Goal: Communication & Community: Answer question/provide support

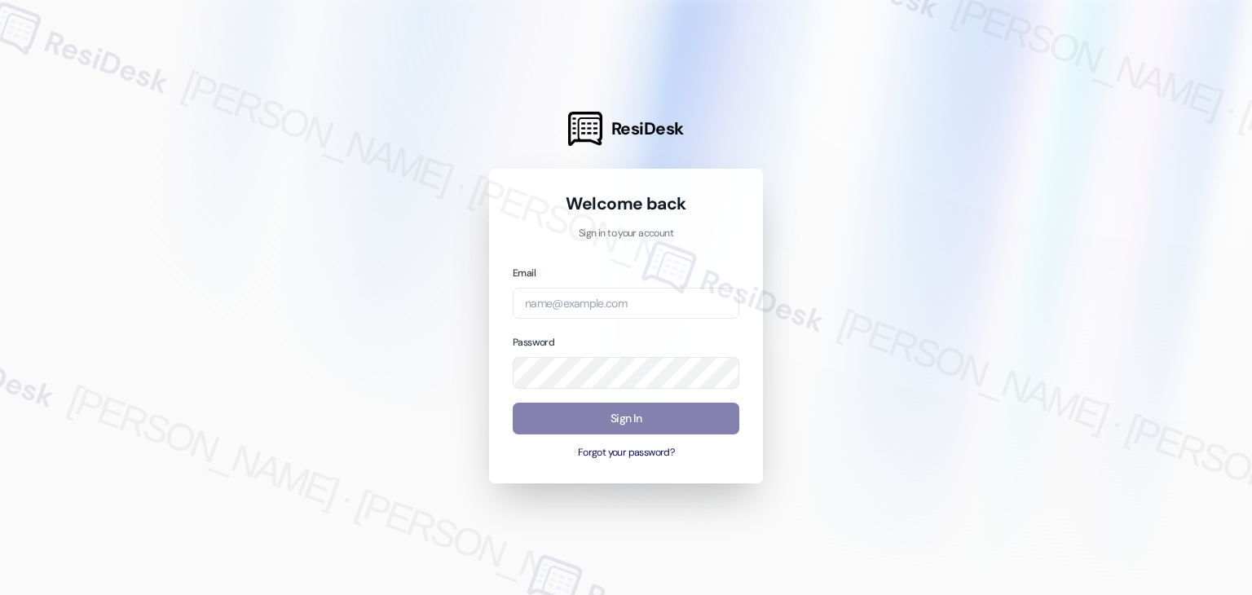
drag, startPoint x: 740, startPoint y: 474, endPoint x: 730, endPoint y: 465, distance: 13.8
click at [740, 476] on div "Welcome back Sign in to your account Email Password Sign In Forgot your passwor…" at bounding box center [626, 326] width 274 height 315
click at [570, 294] on input "email" at bounding box center [626, 304] width 227 height 32
paste input "[EMAIL_ADDRESS][PERSON_NAME][PERSON_NAME][DOMAIN_NAME]"
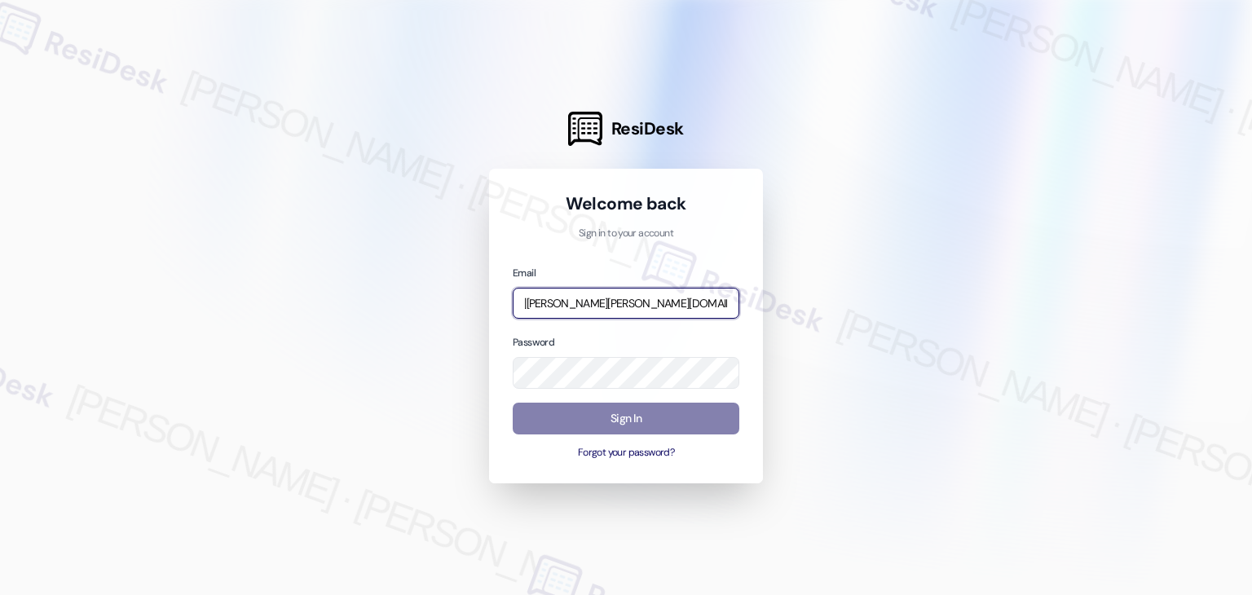
type input "[EMAIL_ADDRESS][PERSON_NAME][PERSON_NAME][DOMAIN_NAME]"
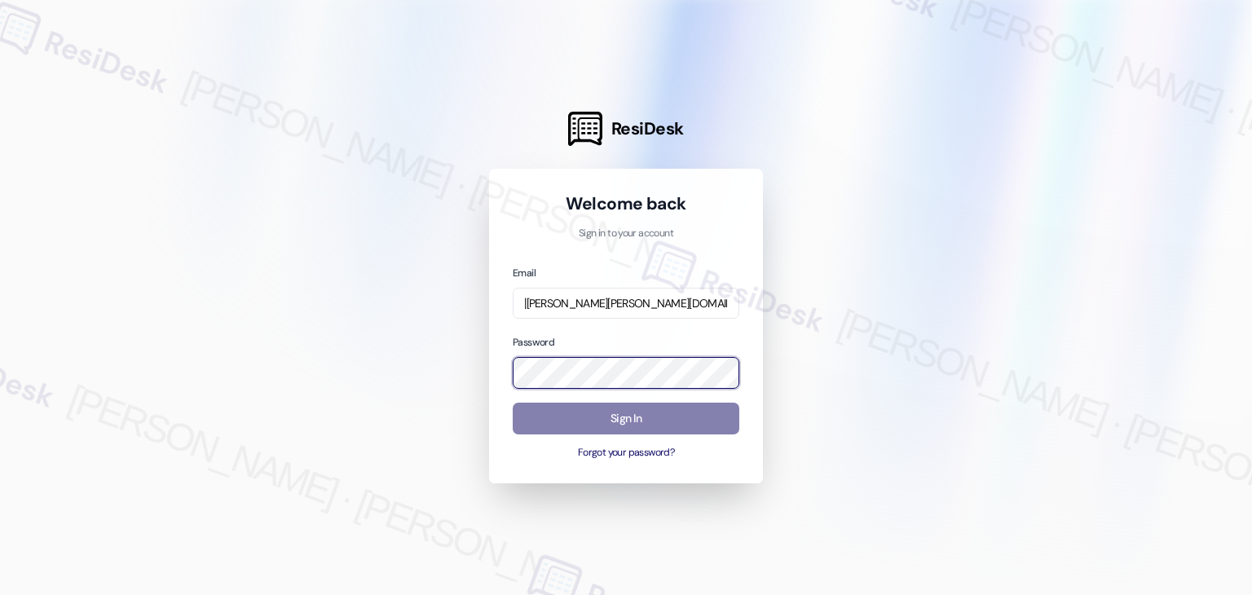
scroll to position [0, 0]
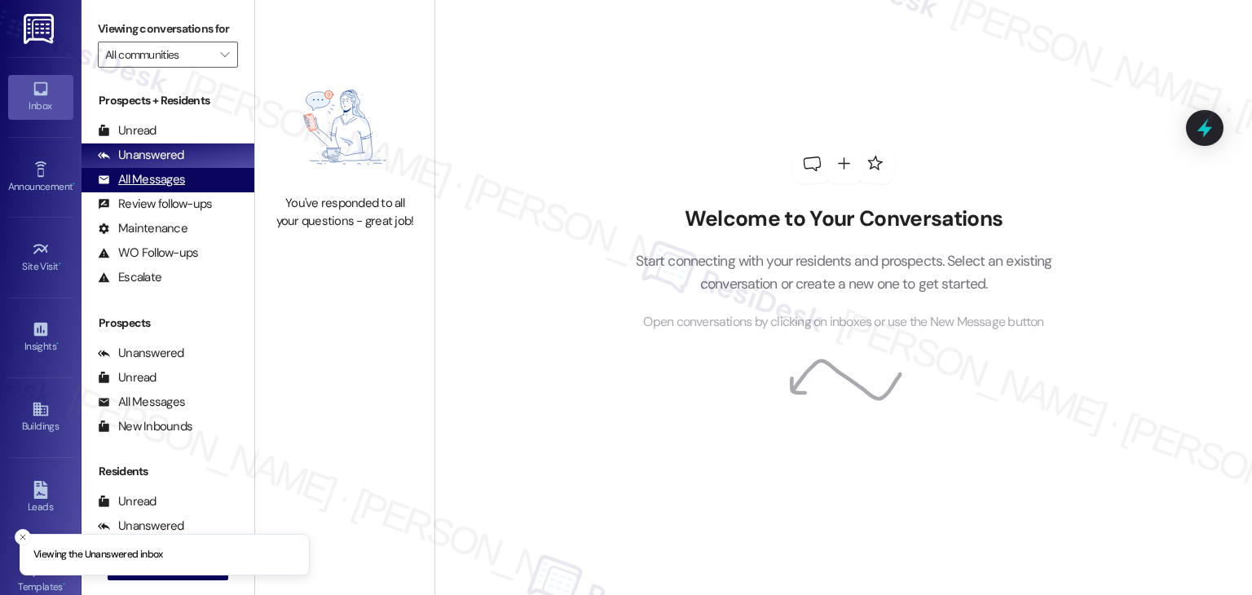
click at [163, 174] on div "All Messages" at bounding box center [141, 179] width 87 height 17
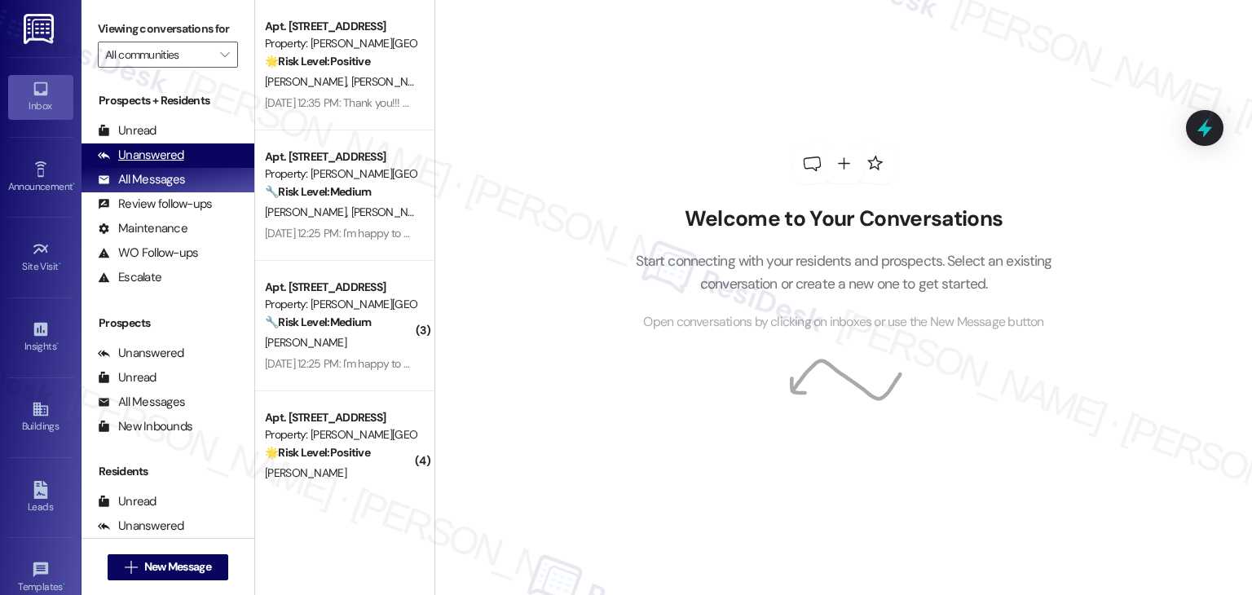
click at [167, 152] on div "Unanswered" at bounding box center [141, 155] width 86 height 17
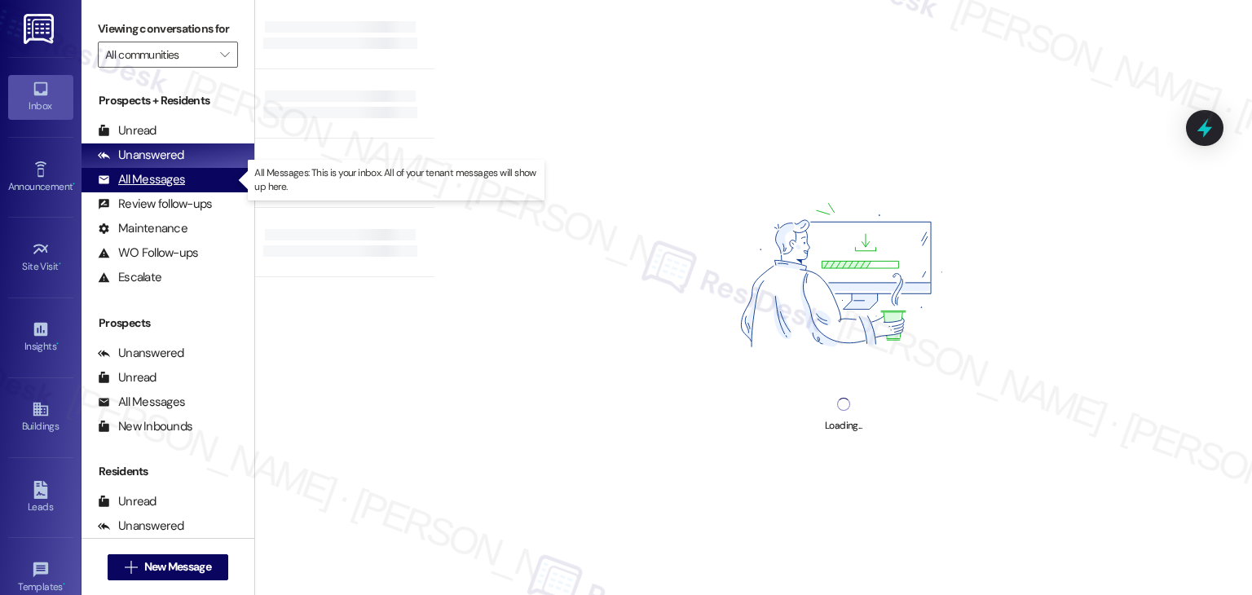
click at [170, 182] on div "All Messages" at bounding box center [141, 179] width 87 height 17
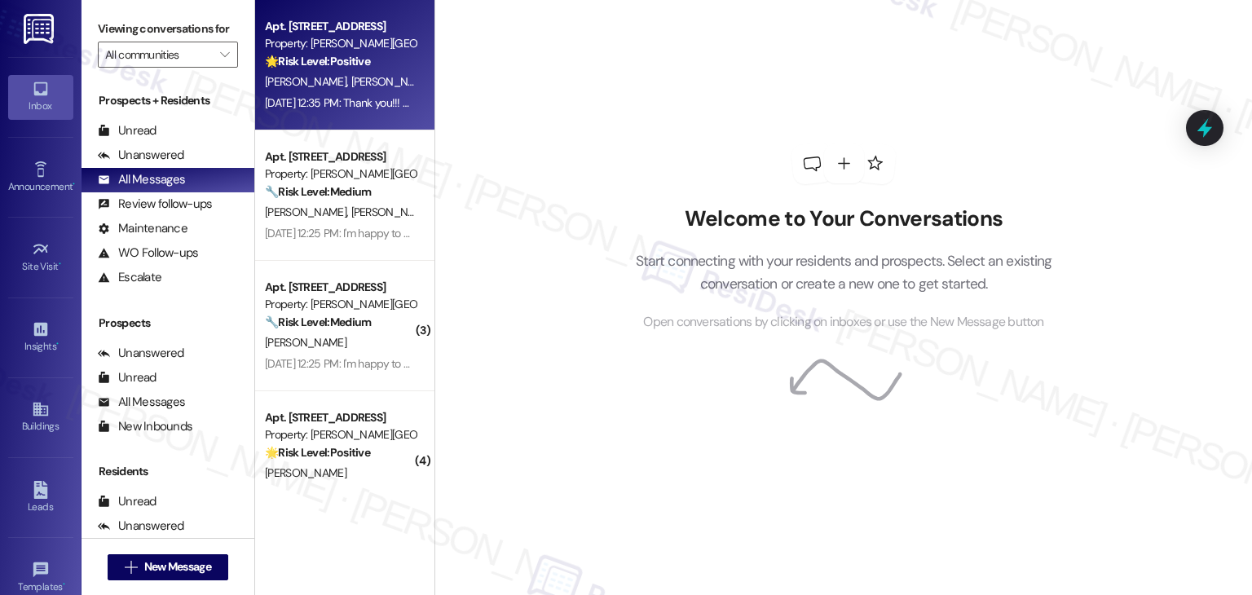
click at [281, 99] on div "[DATE] 12:35 PM: Thank you!!! Here's a quick link [URL][DOMAIN_NAME]. Please le…" at bounding box center [576, 102] width 622 height 15
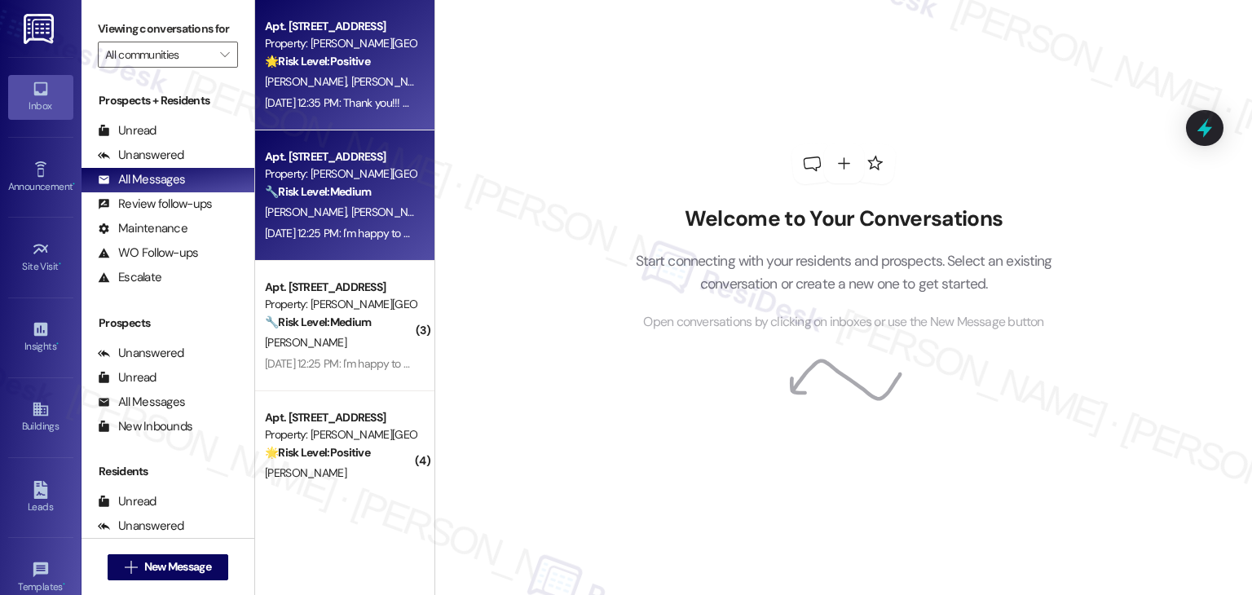
click at [351, 213] on span "[PERSON_NAME]" at bounding box center [392, 212] width 82 height 15
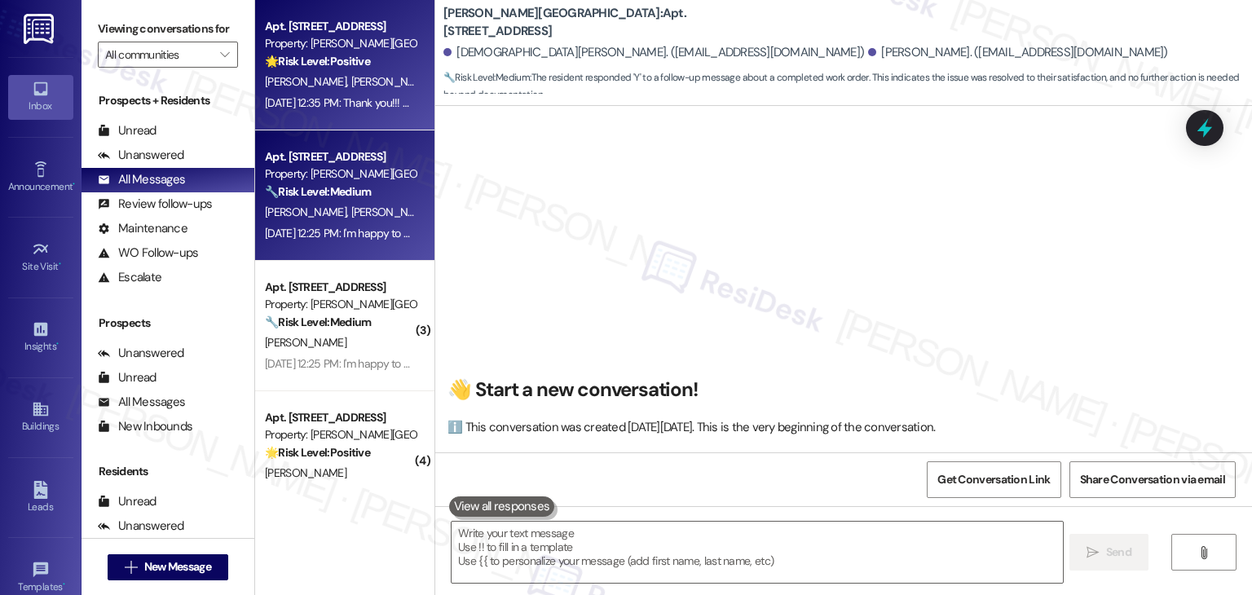
type textarea "Hi"
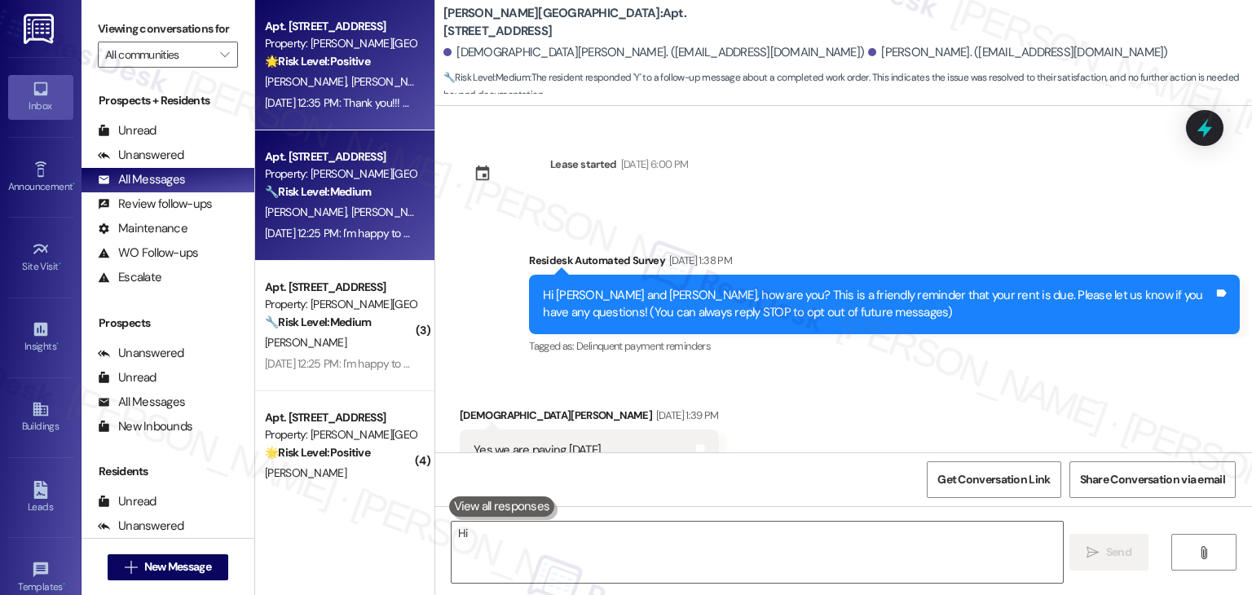
click at [347, 73] on div "[PERSON_NAME] [PERSON_NAME] [PERSON_NAME]" at bounding box center [340, 82] width 154 height 20
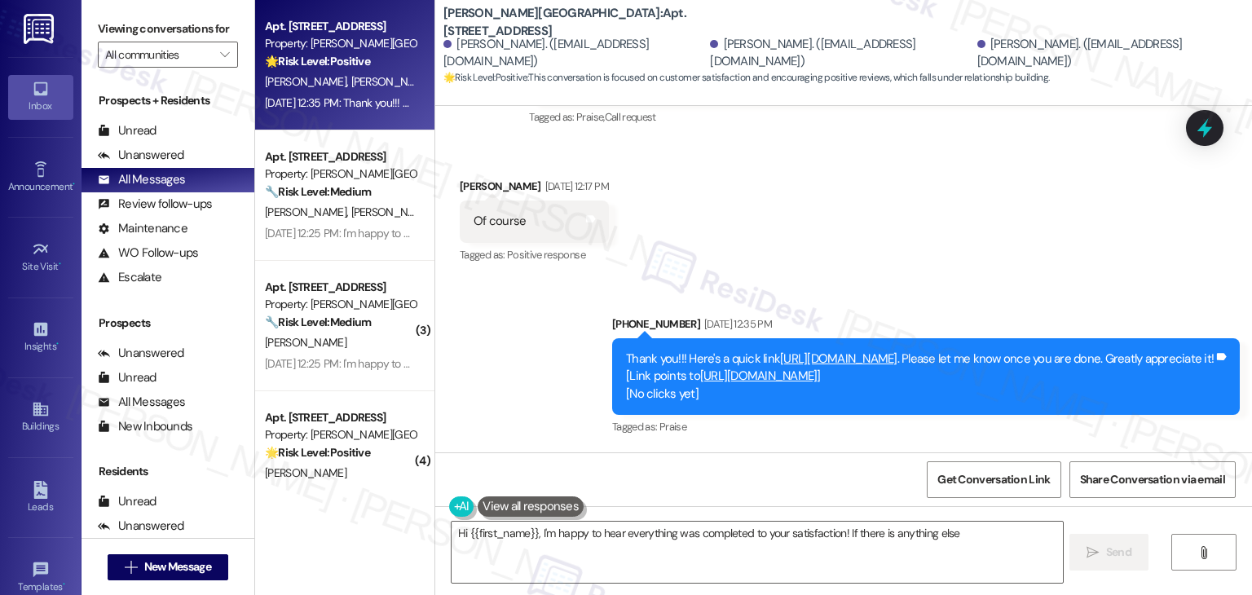
scroll to position [981, 0]
type textarea "Hi {{first_name}}, I'm happy to hear everything was completed to your satisfact…"
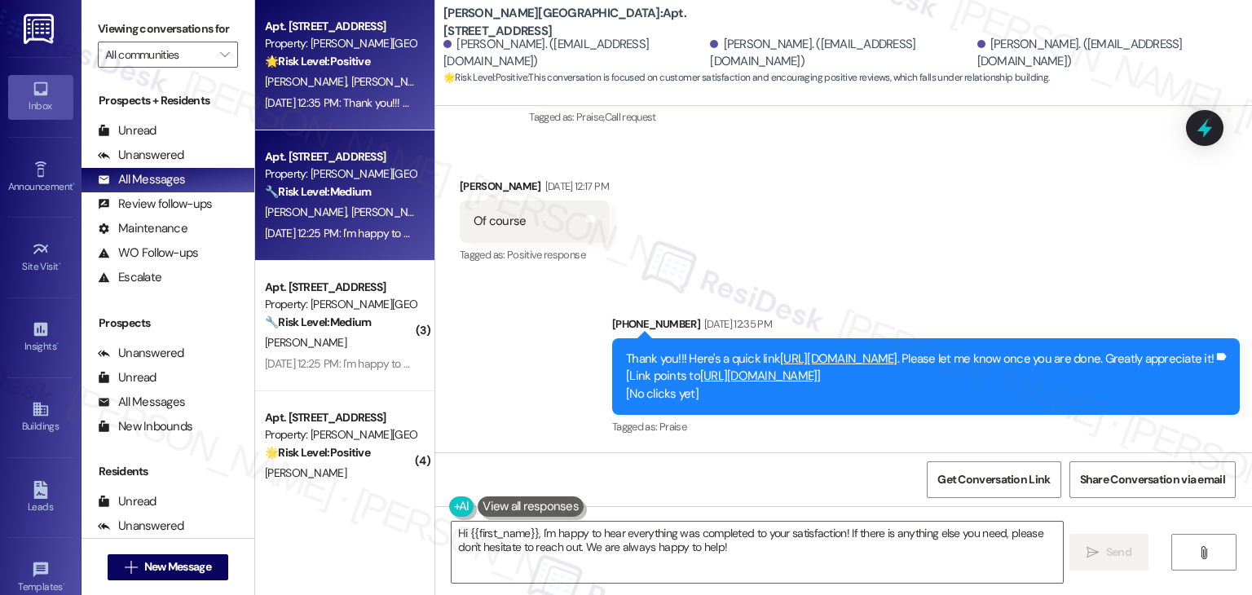
click at [342, 220] on div "[PERSON_NAME] [PERSON_NAME]" at bounding box center [340, 212] width 154 height 20
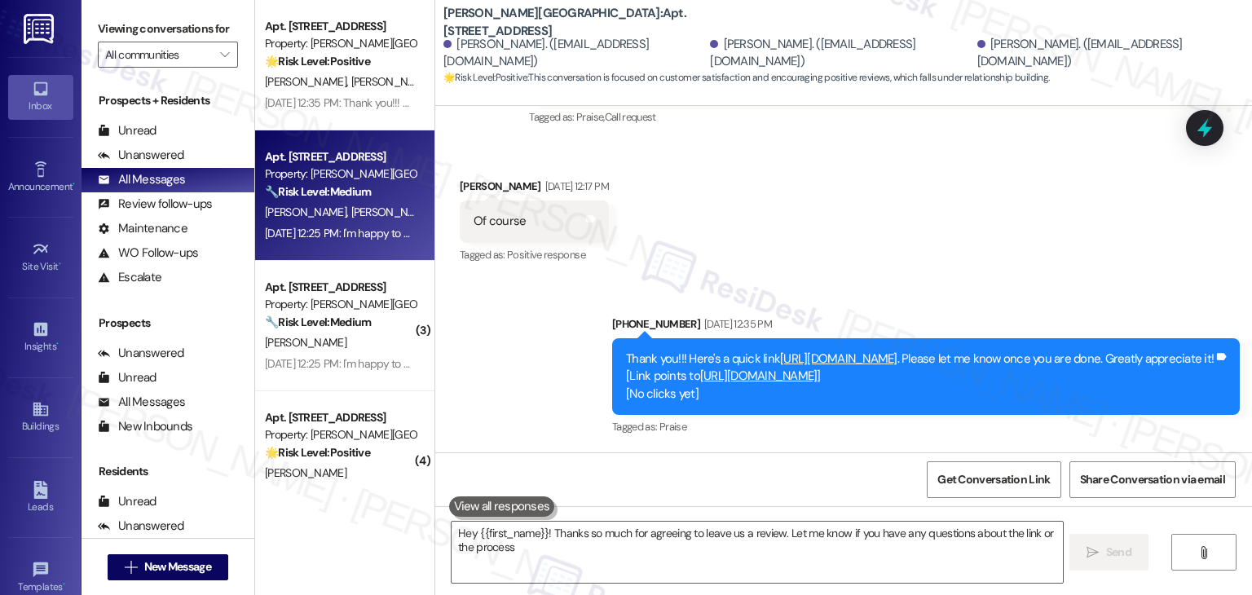
type textarea "Hey {{first_name}}! Thanks so much for agreeing to leave us a review. Let me kn…"
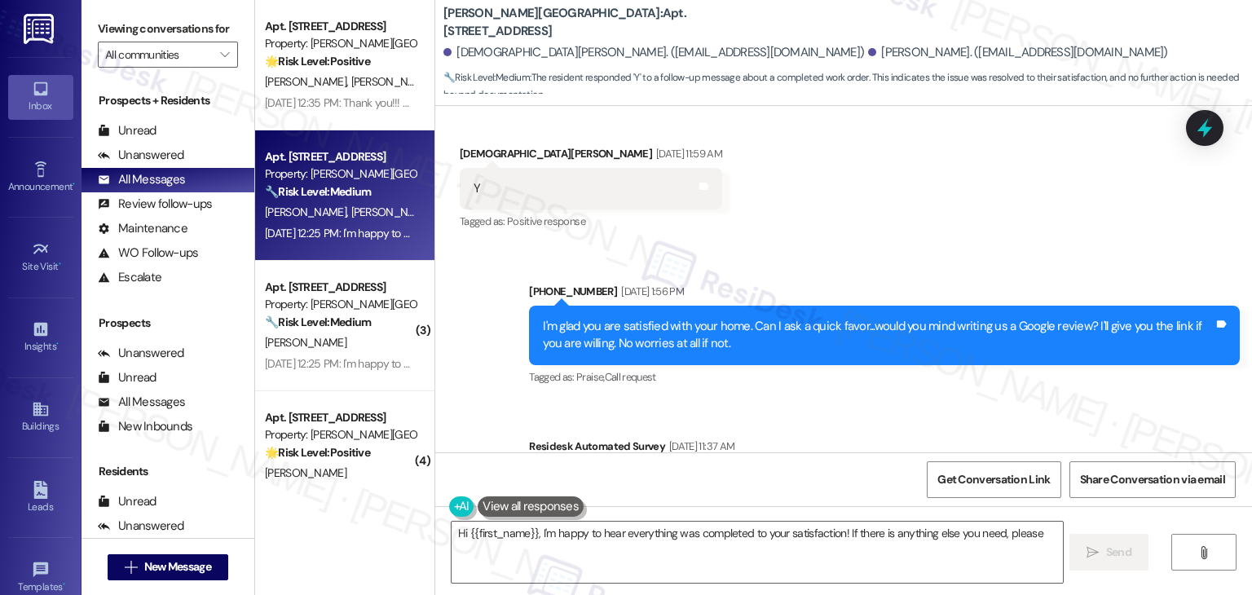
scroll to position [4989, 0]
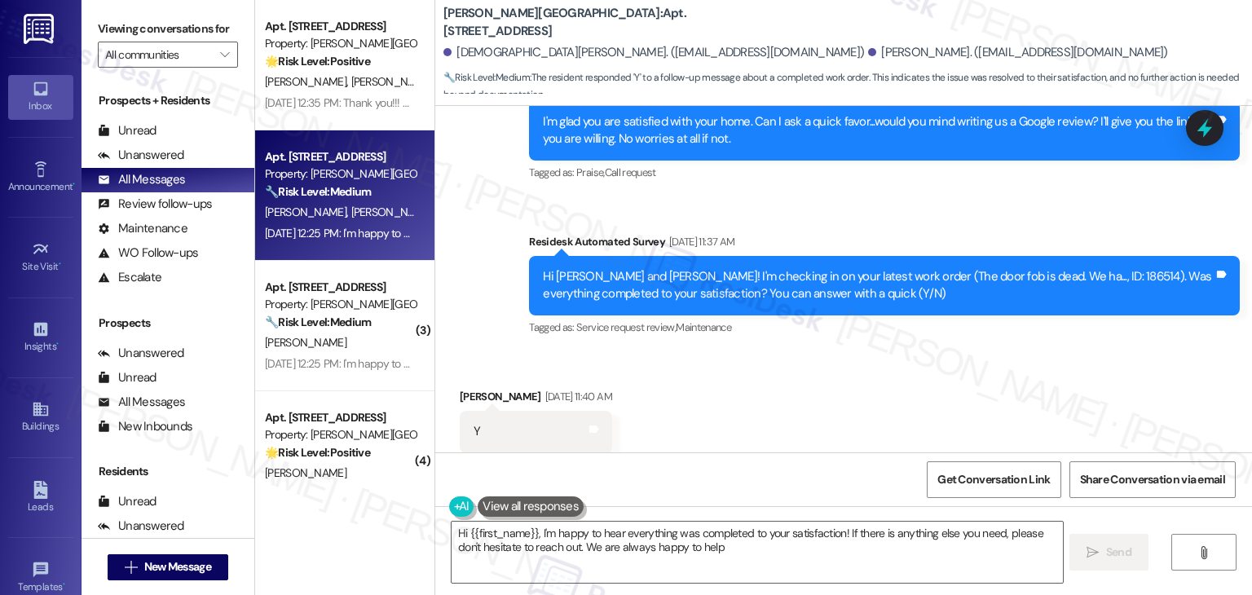
type textarea "Hi {{first_name}}, I'm happy to hear everything was completed to your satisfact…"
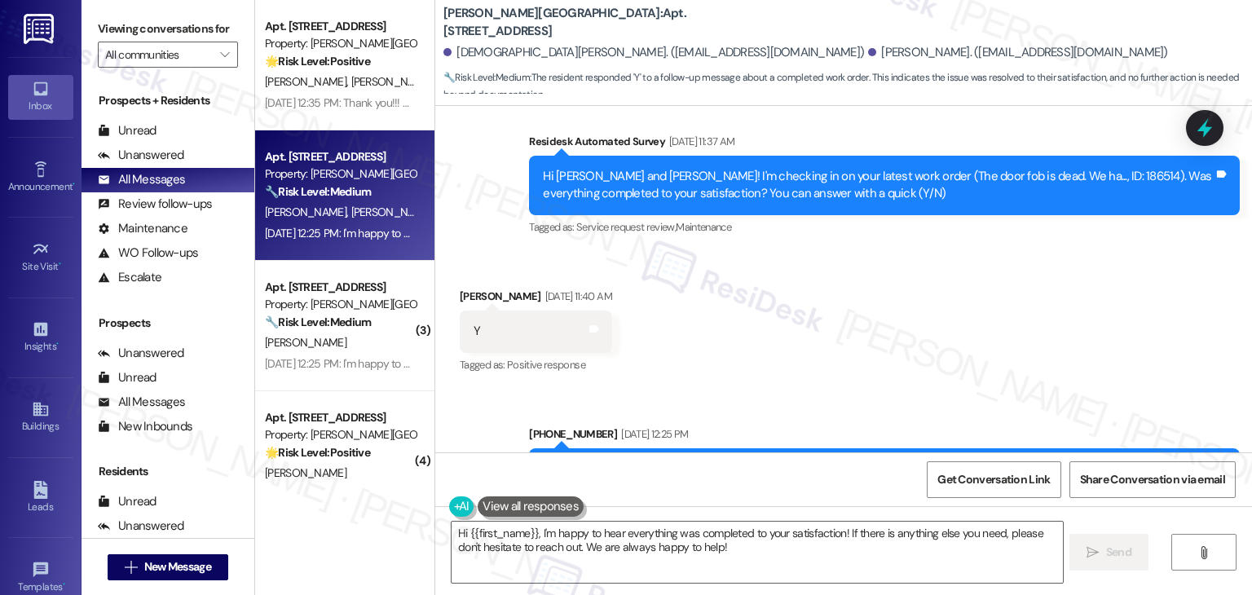
scroll to position [5128, 0]
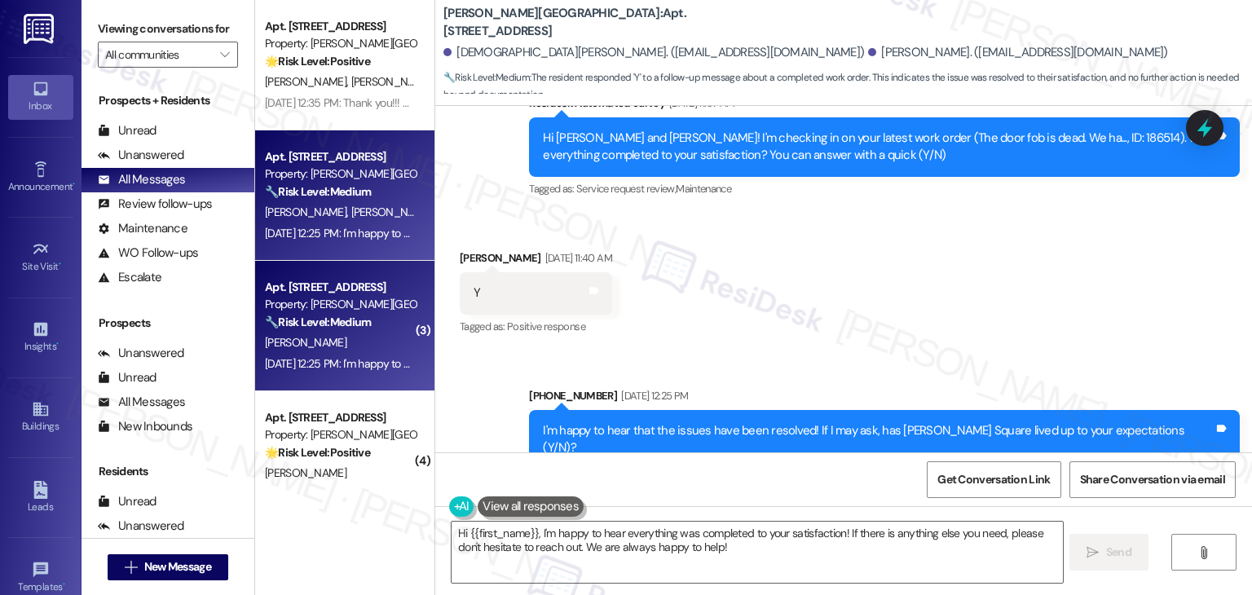
click at [324, 348] on div "[PERSON_NAME]" at bounding box center [340, 343] width 154 height 20
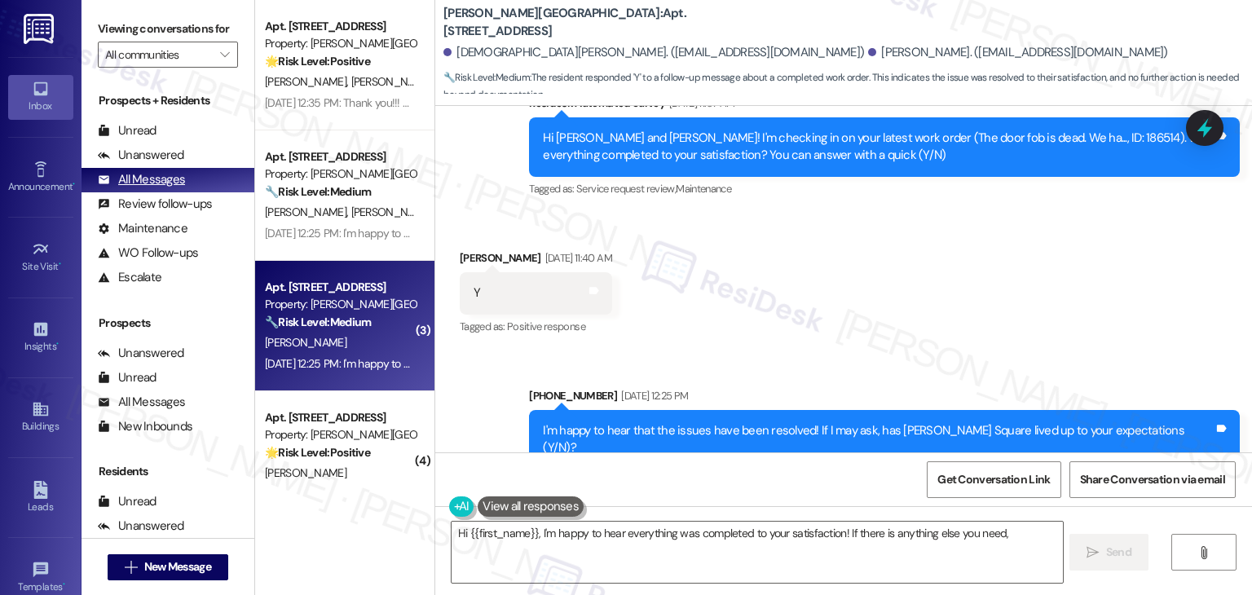
type textarea "Hi {{first_name}}, I'm happy to hear everything was completed to your satisfact…"
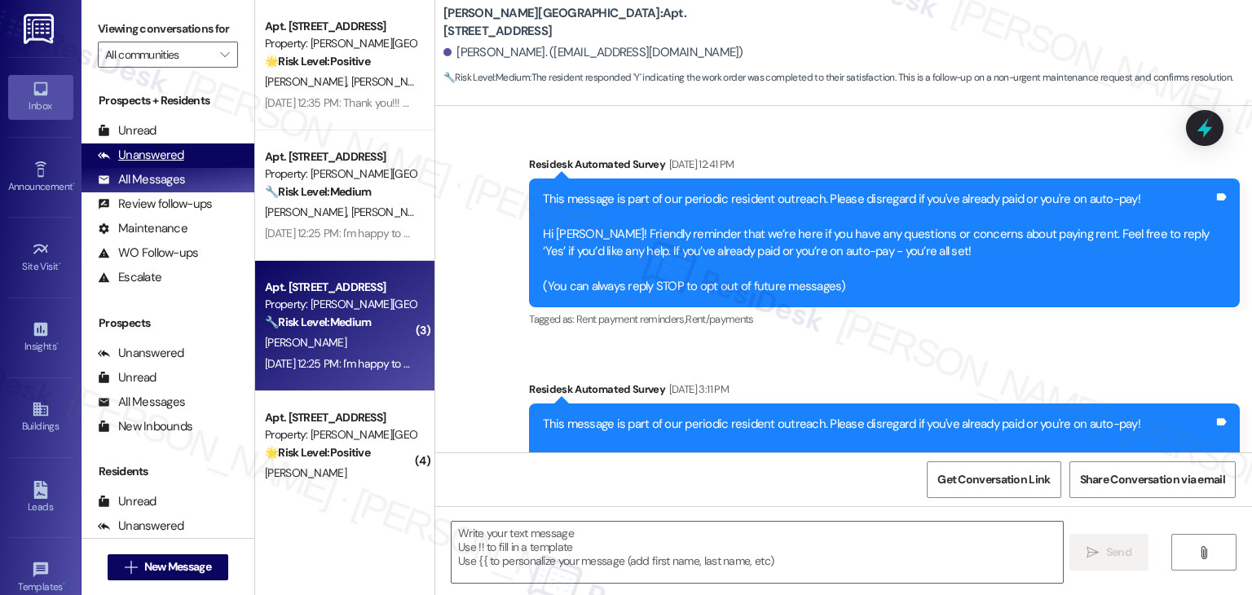
click at [143, 157] on div "Unanswered" at bounding box center [141, 155] width 86 height 17
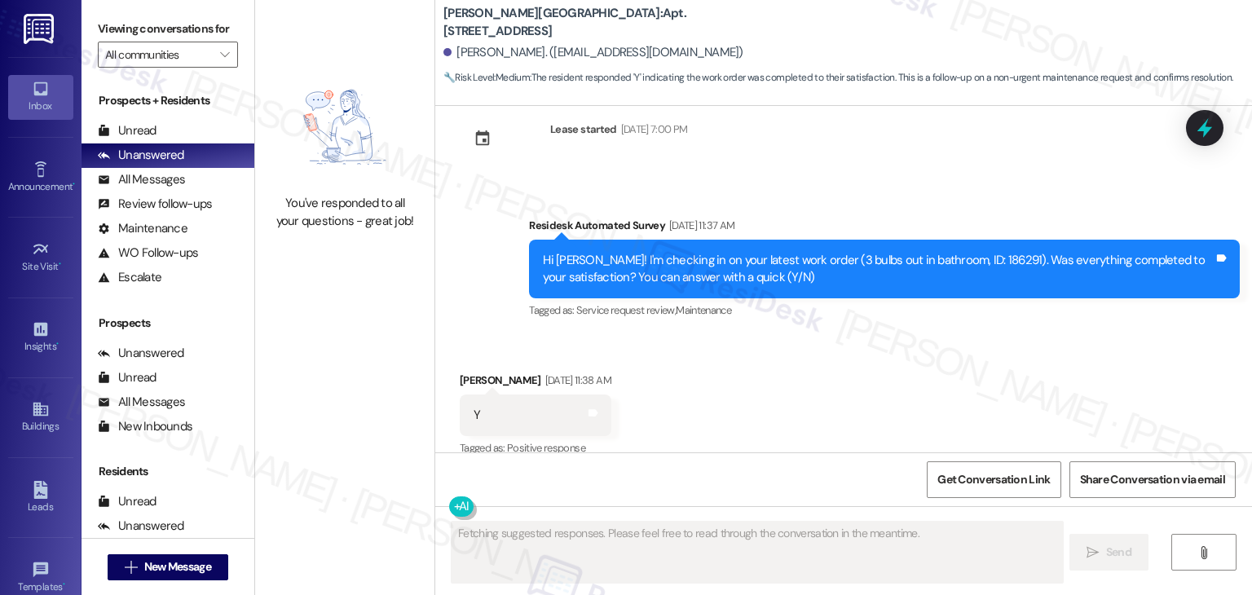
scroll to position [1806, 0]
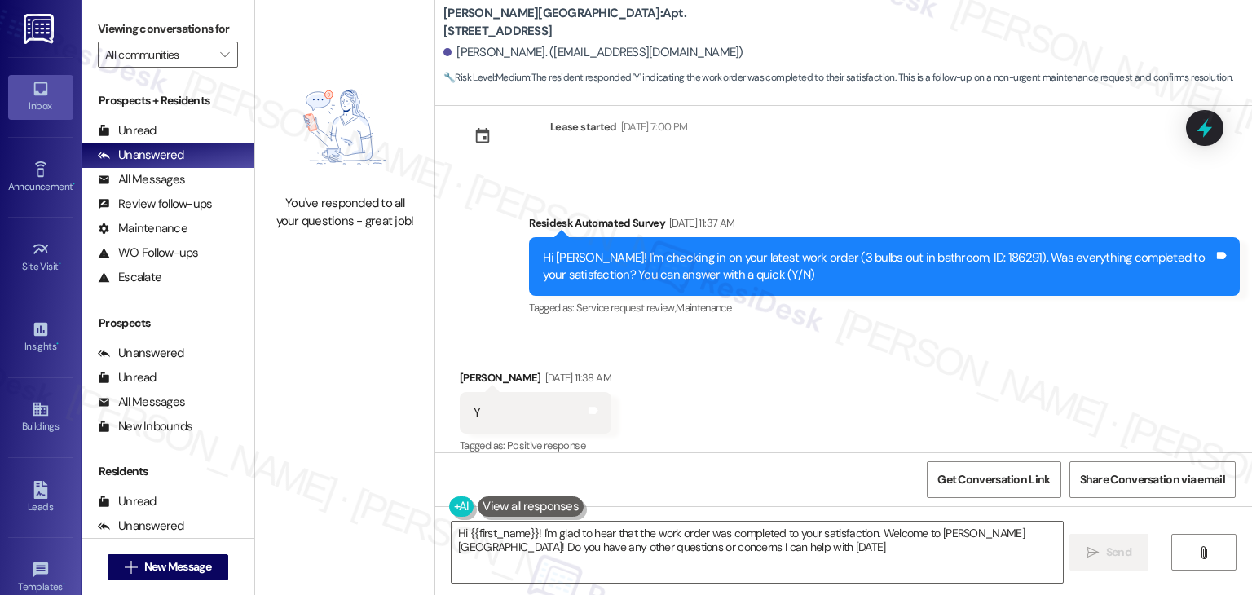
type textarea "Hi {{first_name}}! I'm glad to hear that the work order was completed to your s…"
click at [788, 402] on div "Received via SMS [PERSON_NAME] [DATE] 11:38 AM Y Tags and notes Tagged as: Posi…" at bounding box center [843, 402] width 817 height 138
click at [715, 409] on div "Received via SMS [PERSON_NAME] [DATE] 11:38 AM Y Tags and notes Tagged as: Posi…" at bounding box center [843, 402] width 817 height 138
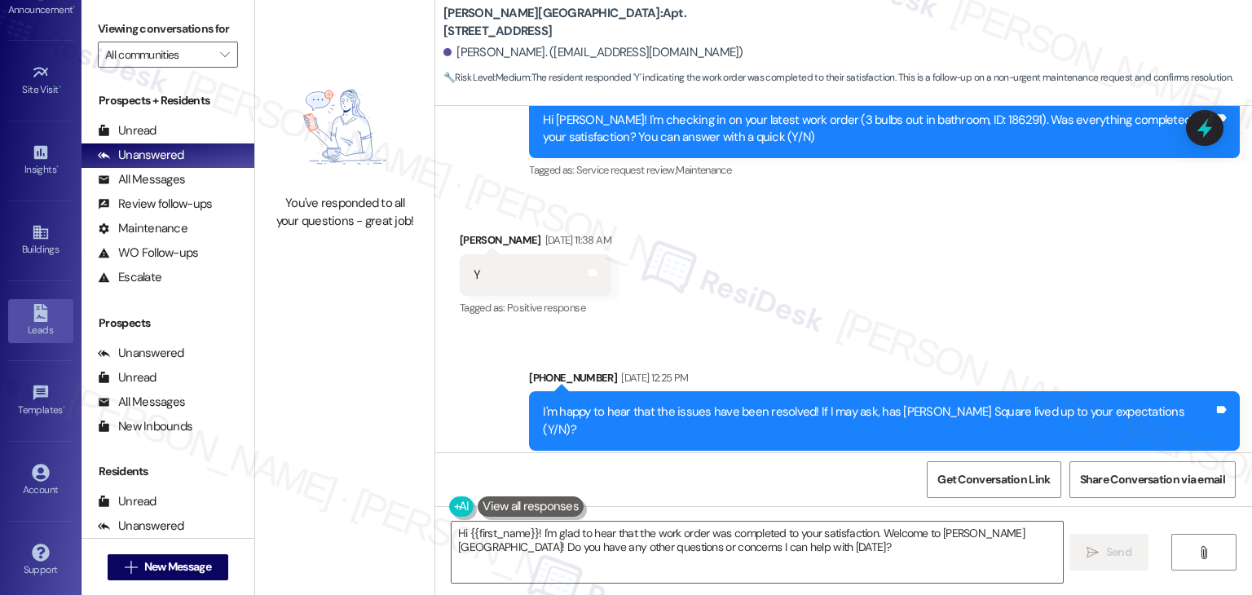
scroll to position [178, 0]
click at [29, 481] on div "Account" at bounding box center [41, 488] width 82 height 16
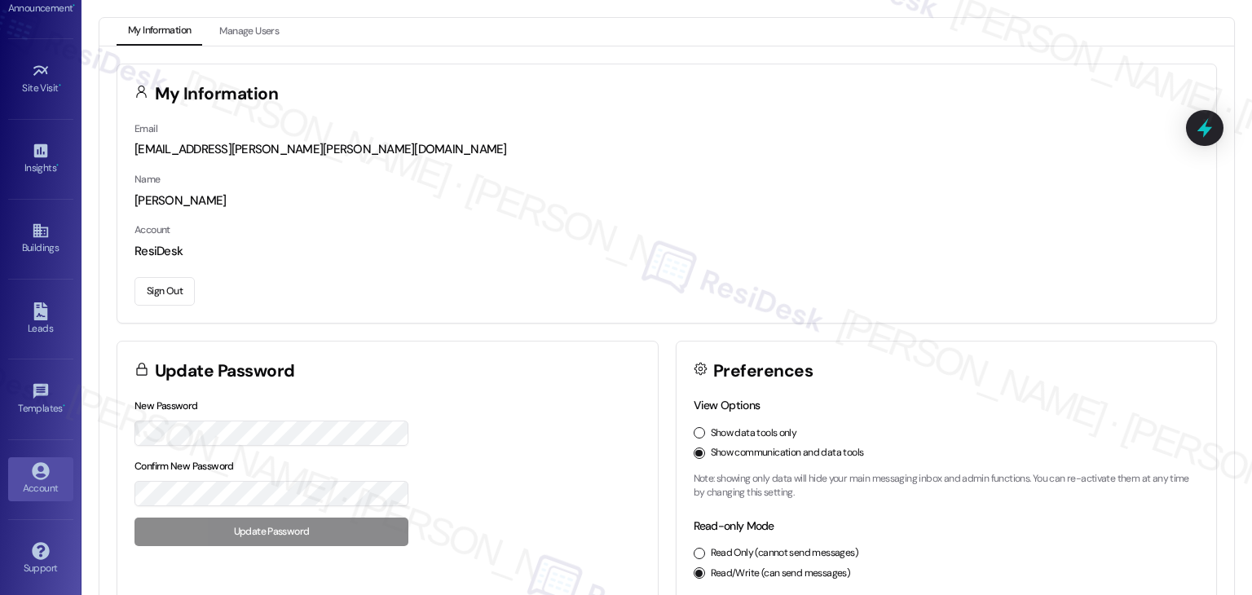
click at [156, 293] on button "Sign Out" at bounding box center [164, 291] width 60 height 29
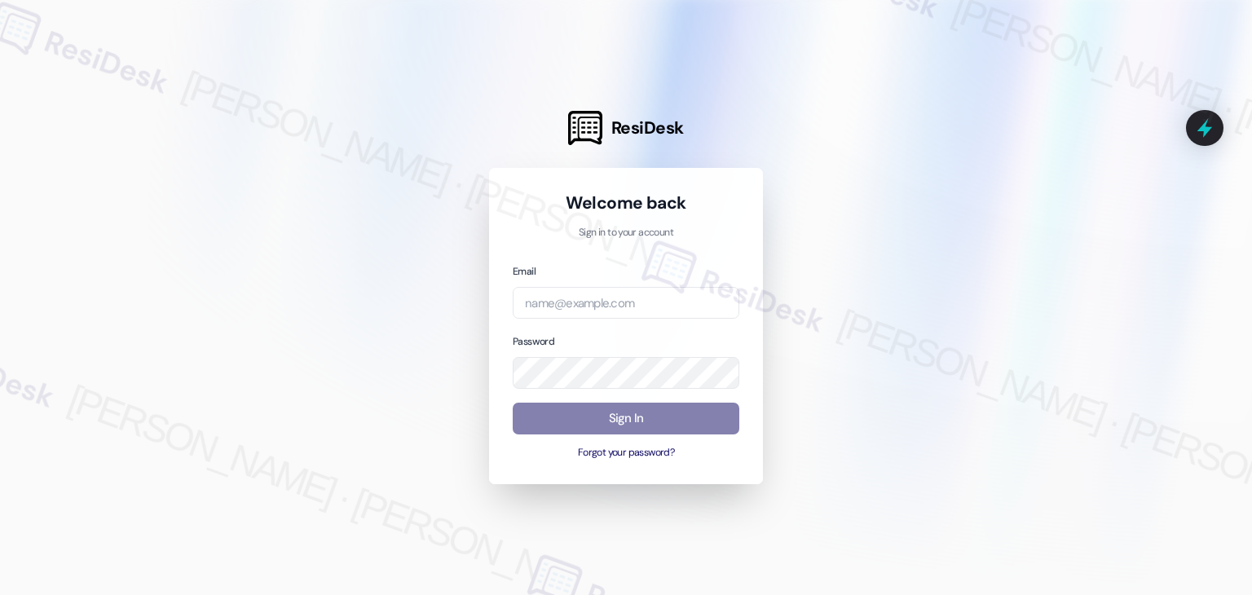
click at [724, 465] on div "Welcome back Sign in to your account Email Password Sign In Forgot your passwor…" at bounding box center [626, 326] width 274 height 317
click at [601, 307] on input "email" at bounding box center [626, 303] width 227 height 32
paste input "automated-surveys-abacus_capital-resen.four@abacus_[DOMAIN_NAME]"
type input "automated-surveys-abacus_capital-resen.four@abacus_[DOMAIN_NAME]"
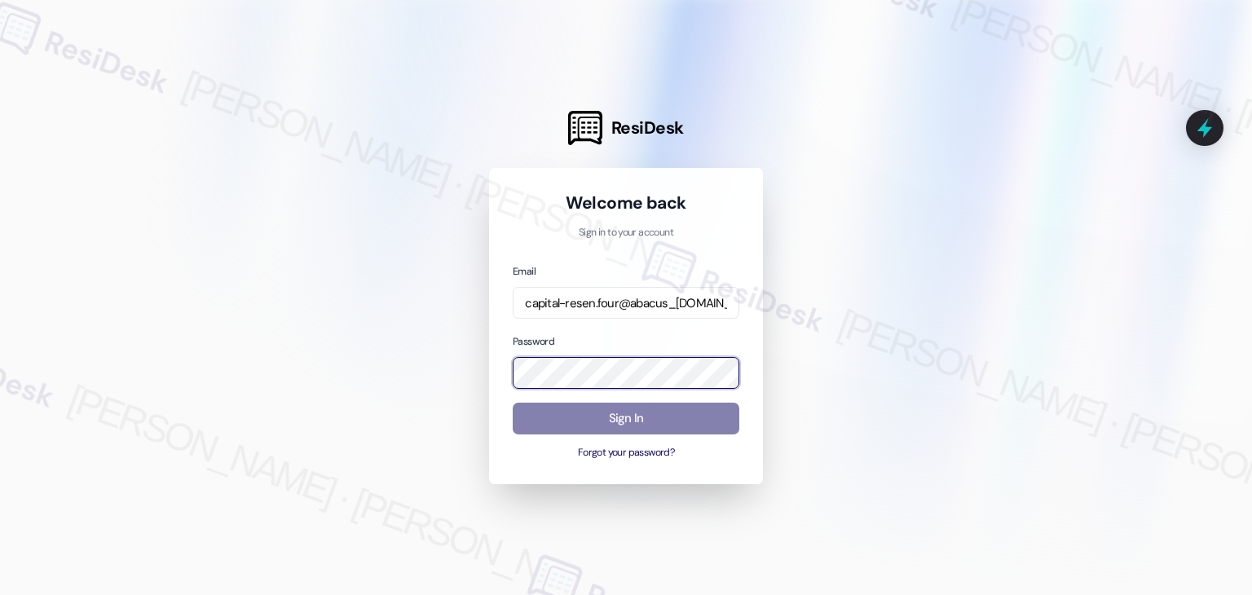
scroll to position [0, 0]
